Goal: Information Seeking & Learning: Find specific fact

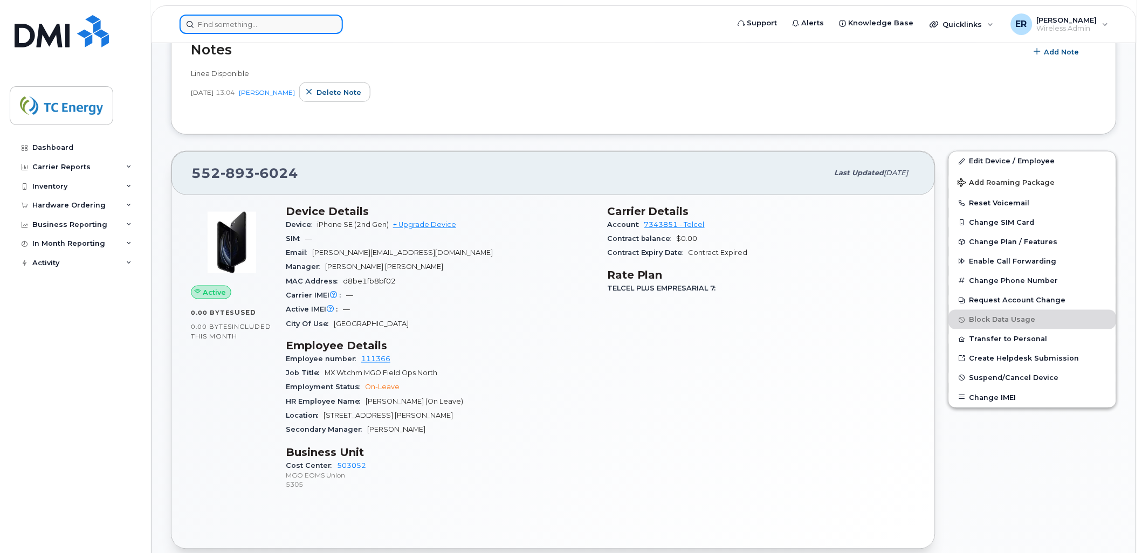
click at [292, 15] on input at bounding box center [261, 24] width 163 height 19
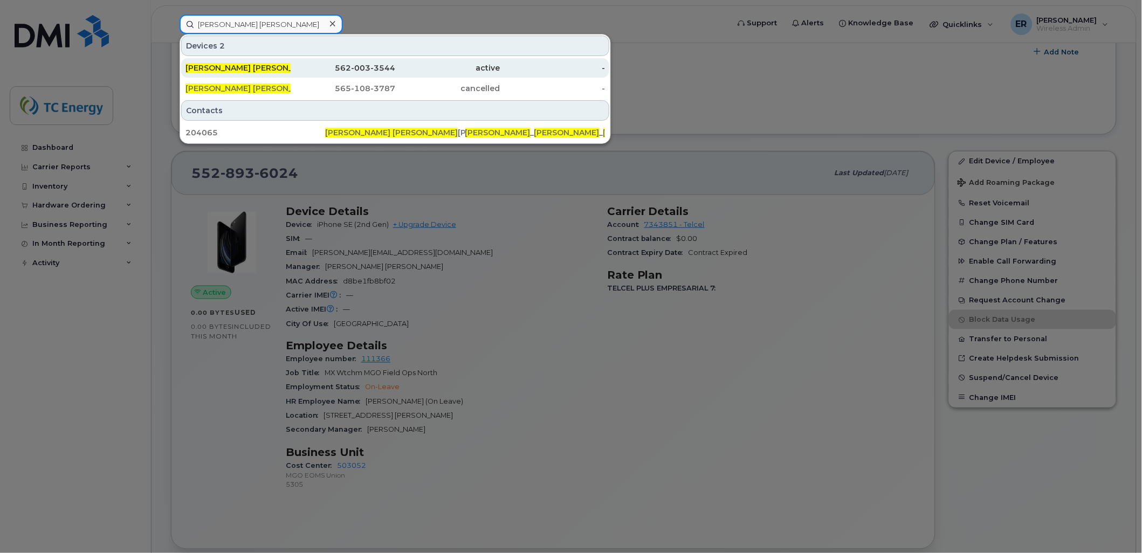
type input "jose alfredo garcia"
drag, startPoint x: 216, startPoint y: 68, endPoint x: 209, endPoint y: 60, distance: 11.1
click at [216, 68] on span "[PERSON_NAME] [PERSON_NAME]" at bounding box center [251, 68] width 133 height 10
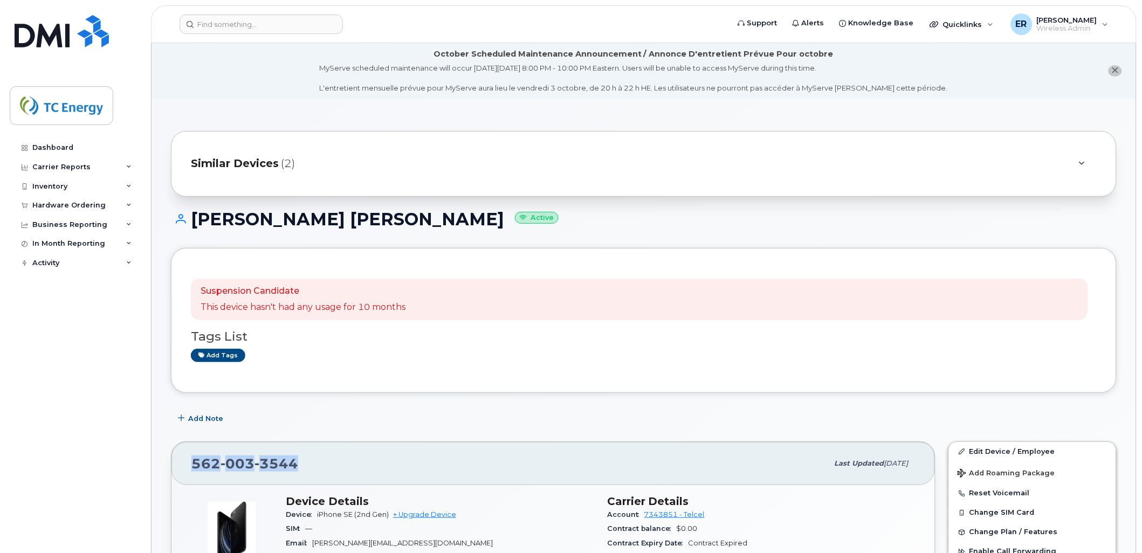
drag, startPoint x: 309, startPoint y: 464, endPoint x: 173, endPoint y: 464, distance: 135.9
click at [176, 466] on div "562 003 3544 Last updated Aug 03, 2025" at bounding box center [552, 463] width 763 height 43
copy span "562 003 3544"
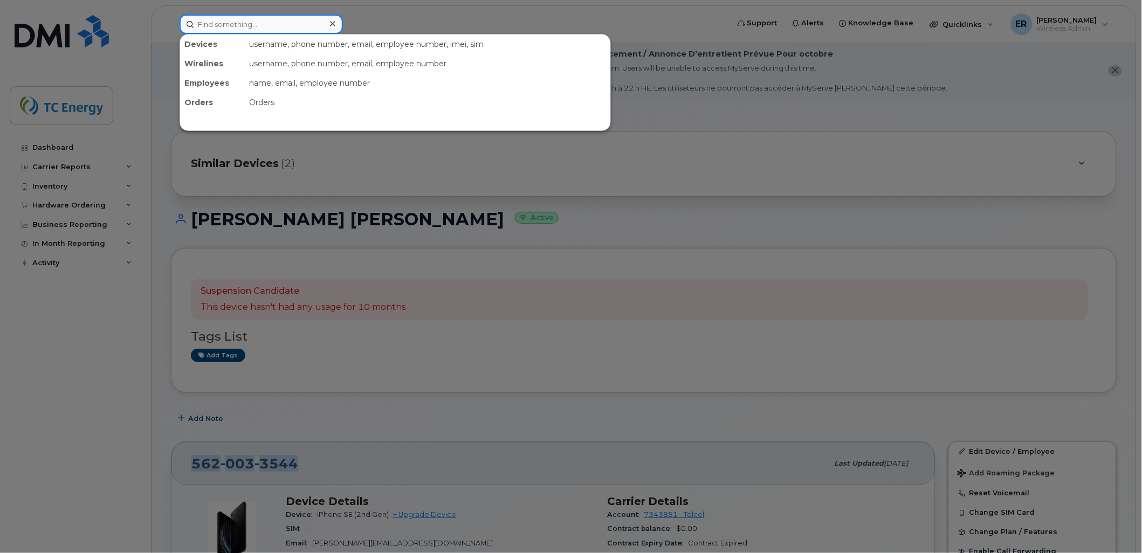
drag, startPoint x: 279, startPoint y: 27, endPoint x: 287, endPoint y: 27, distance: 7.5
click at [280, 27] on input at bounding box center [261, 24] width 163 height 19
click at [529, 313] on div at bounding box center [571, 276] width 1142 height 553
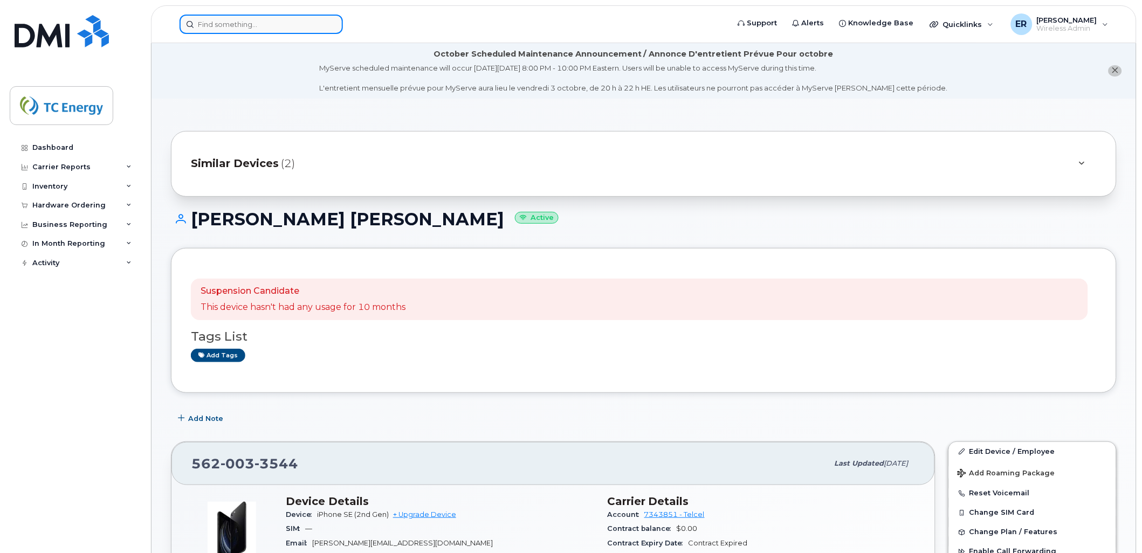
click at [242, 24] on input at bounding box center [261, 24] width 163 height 19
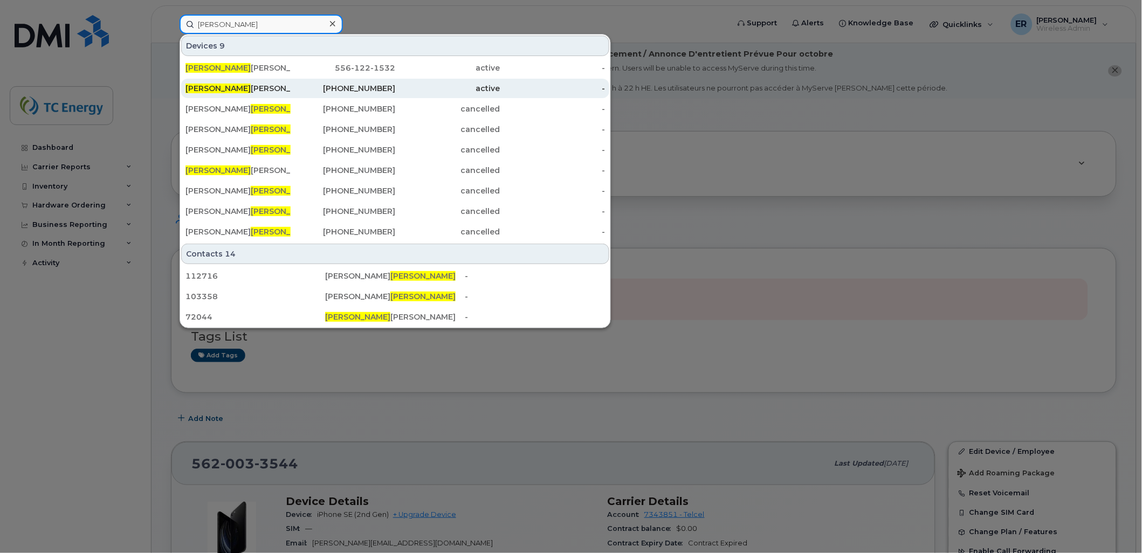
type input "lorenzo"
click at [251, 88] on div "Lorenzo Antonio Cardenas Hernandez" at bounding box center [237, 88] width 105 height 11
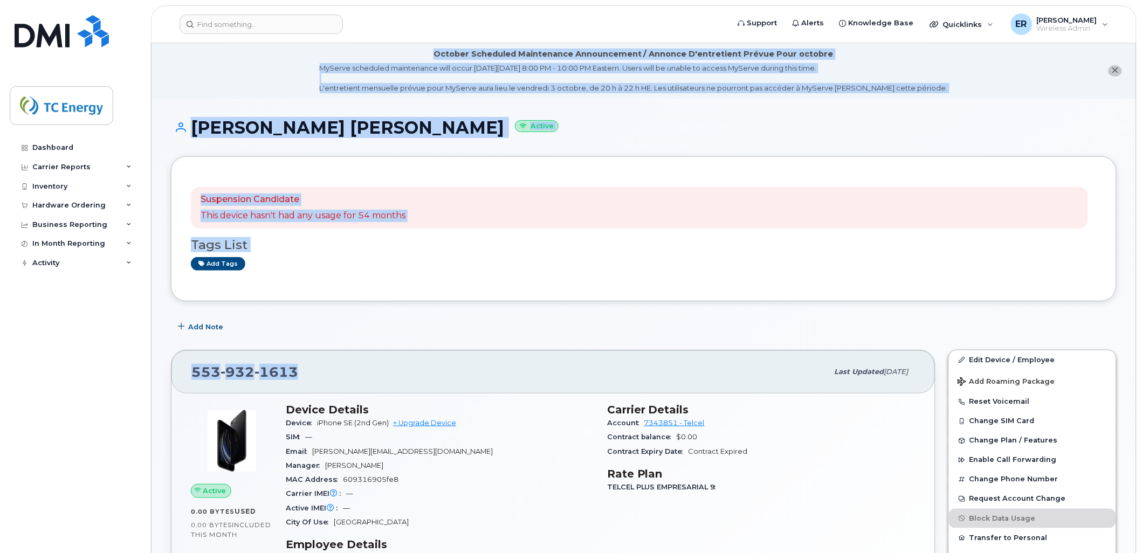
drag, startPoint x: 257, startPoint y: 373, endPoint x: 135, endPoint y: 371, distance: 122.4
click at [302, 381] on div "553 932 1613" at bounding box center [509, 372] width 637 height 23
click at [305, 373] on div "553 932 1613" at bounding box center [509, 372] width 637 height 23
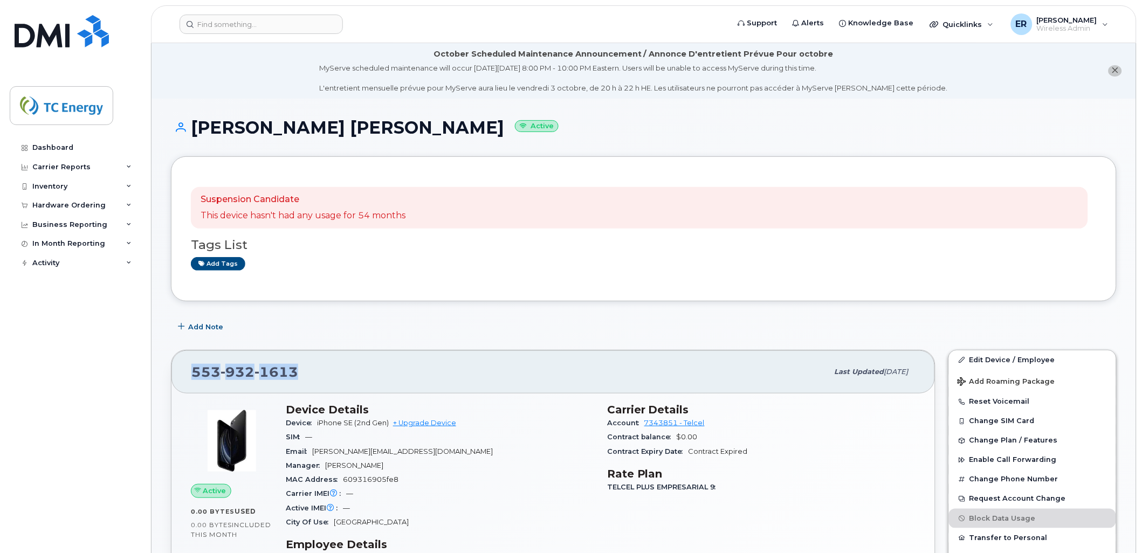
drag, startPoint x: 304, startPoint y: 371, endPoint x: 213, endPoint y: 370, distance: 90.6
click at [190, 370] on div "553 932 1613 Last updated Feb 13, 2024" at bounding box center [552, 371] width 763 height 43
copy span "553 932 1613"
click at [265, 23] on input at bounding box center [261, 24] width 163 height 19
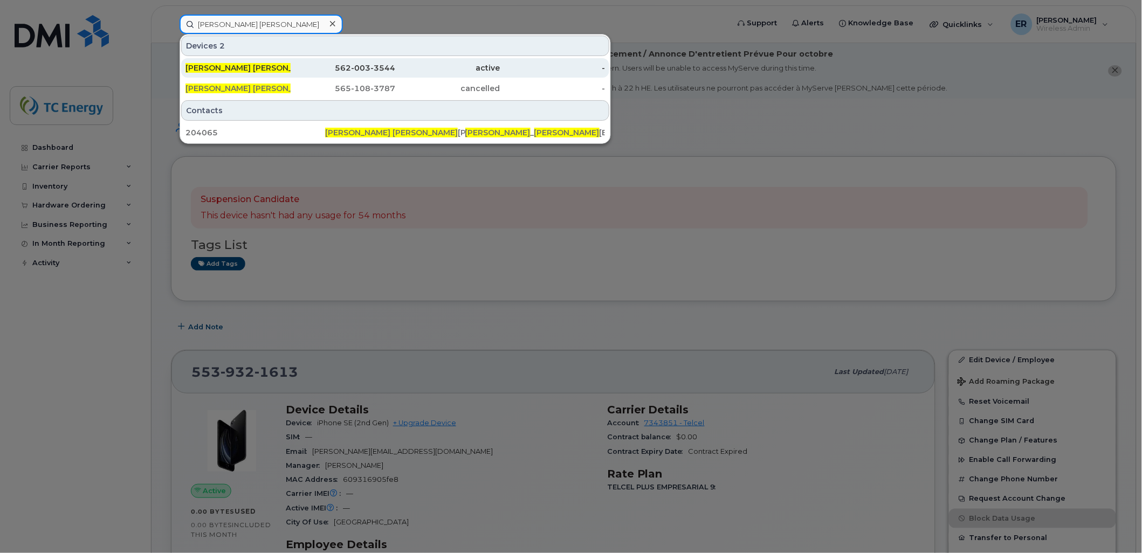
type input "Jose alfredo"
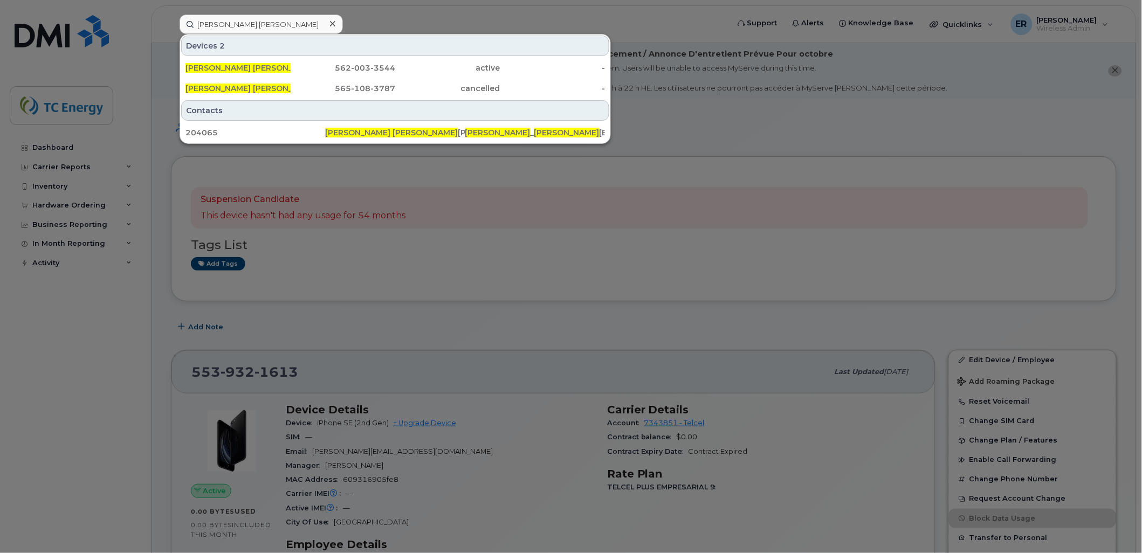
drag, startPoint x: 259, startPoint y: 73, endPoint x: 498, endPoint y: 203, distance: 271.7
click at [259, 73] on div "Jose Alfredo Garcia" at bounding box center [237, 67] width 105 height 19
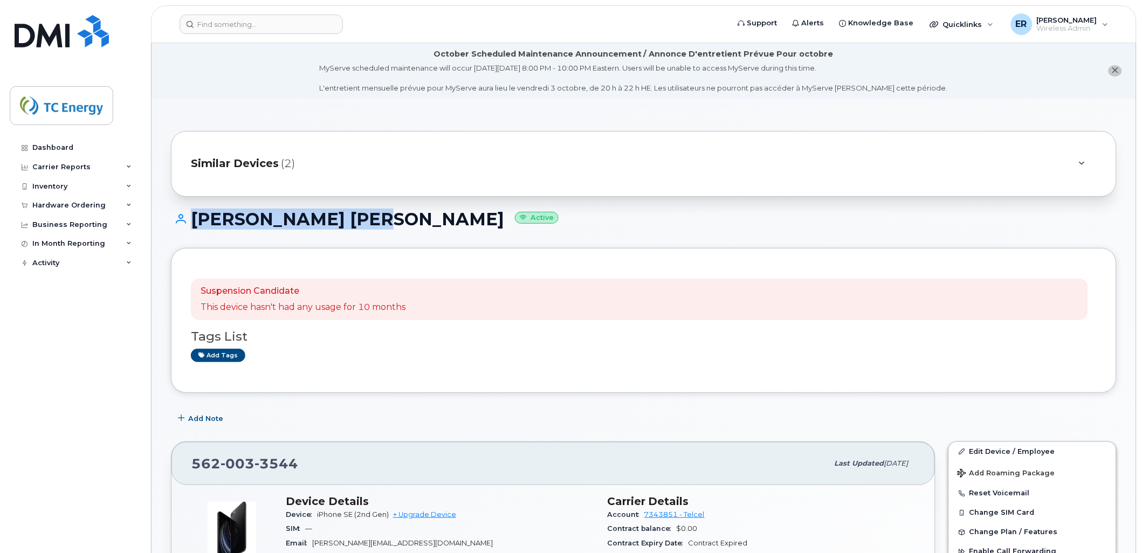
drag, startPoint x: 187, startPoint y: 218, endPoint x: 316, endPoint y: 337, distance: 175.9
click at [346, 231] on div "[PERSON_NAME] [PERSON_NAME] Active" at bounding box center [644, 229] width 946 height 38
drag, startPoint x: 298, startPoint y: 471, endPoint x: 302, endPoint y: 467, distance: 6.1
click at [298, 471] on div "562 003 3544" at bounding box center [509, 463] width 637 height 23
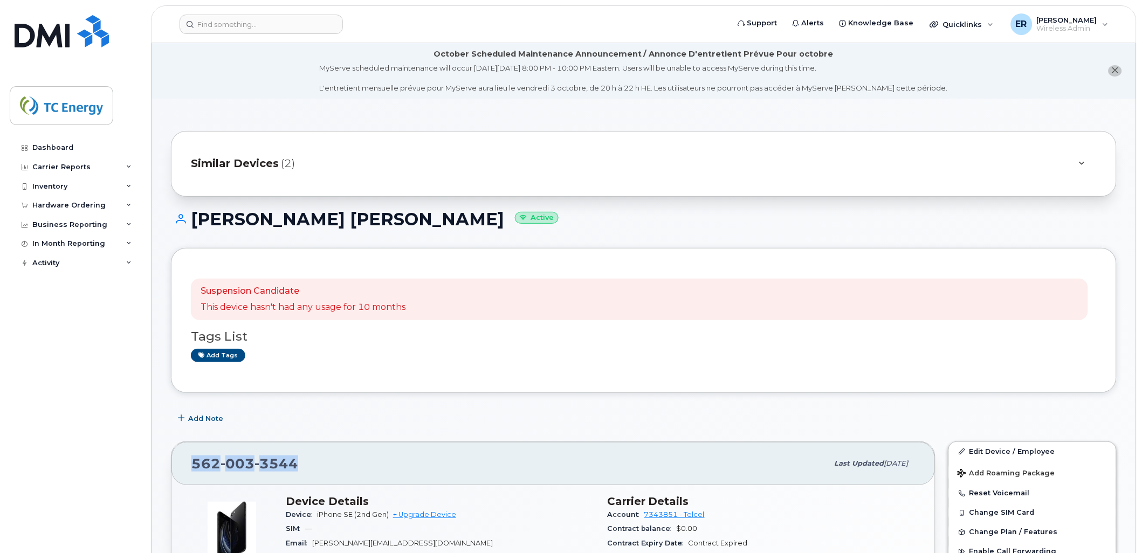
drag, startPoint x: 297, startPoint y: 465, endPoint x: 260, endPoint y: 467, distance: 36.7
click at [190, 466] on div "562 003 3544 Last updated [DATE]" at bounding box center [552, 463] width 763 height 43
copy span "562 003 3544"
